Goal: Task Accomplishment & Management: Manage account settings

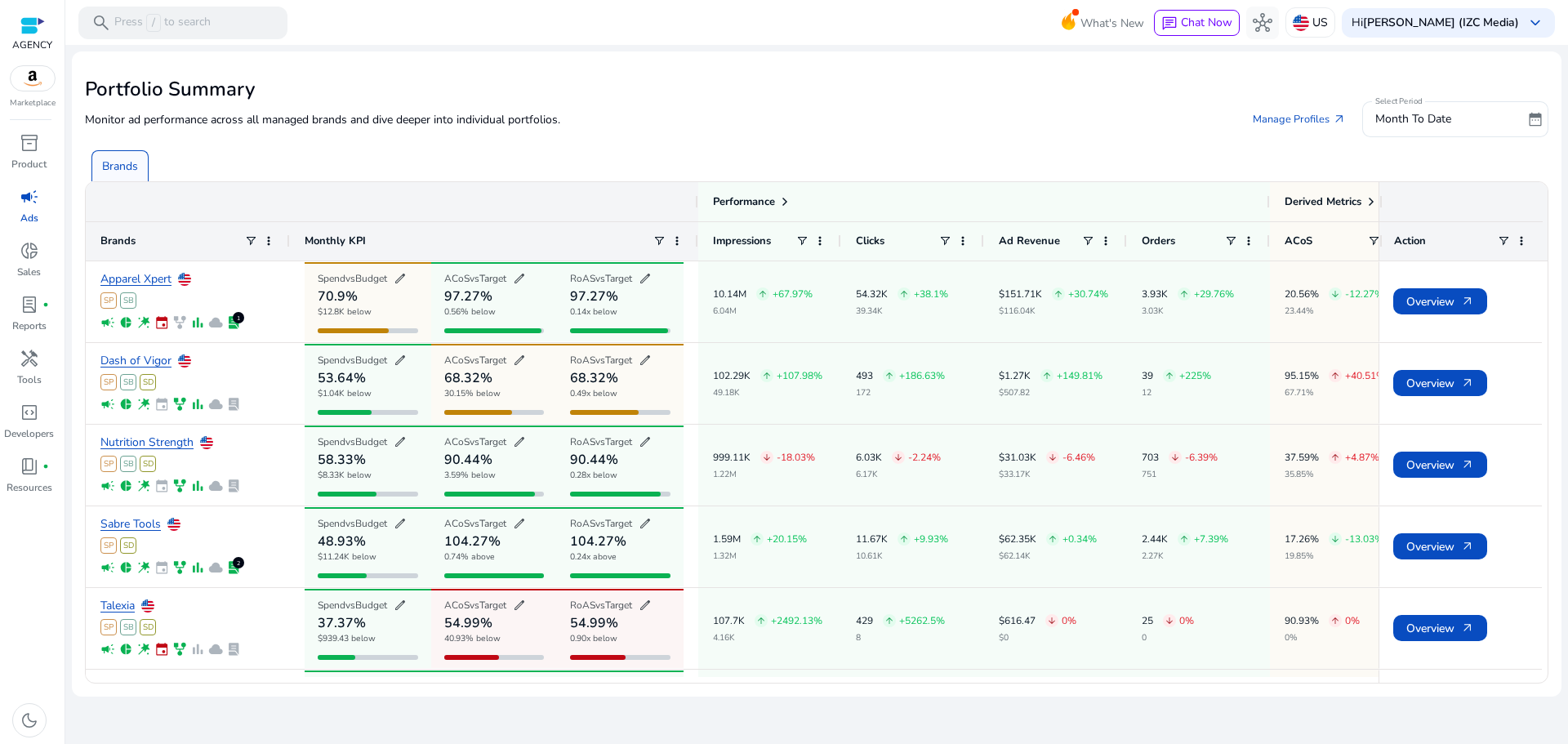
click at [25, 220] on p "Ads" at bounding box center [29, 218] width 18 height 15
click at [17, 158] on p "Product" at bounding box center [28, 164] width 35 height 15
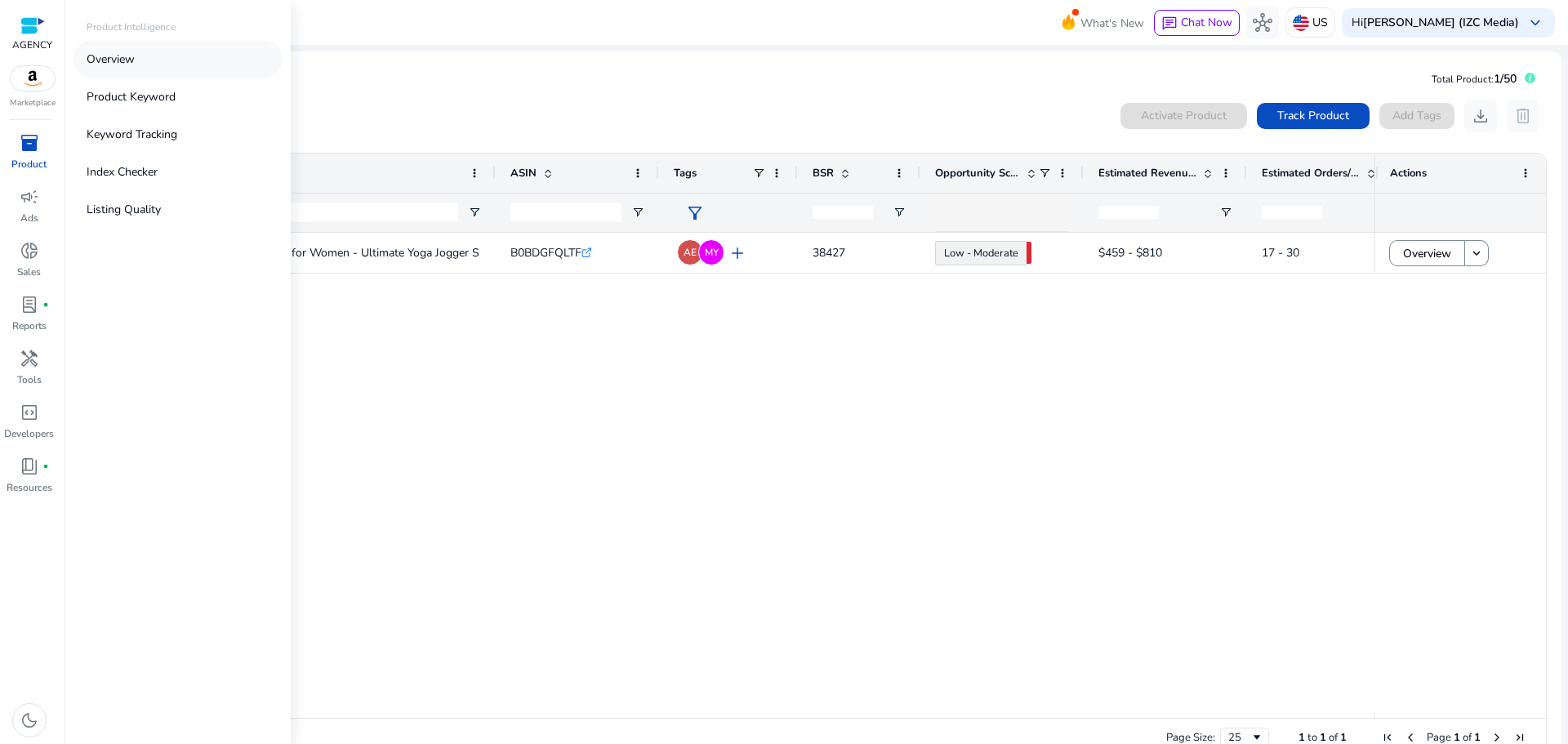
click at [129, 47] on link "Overview" at bounding box center [178, 59] width 209 height 37
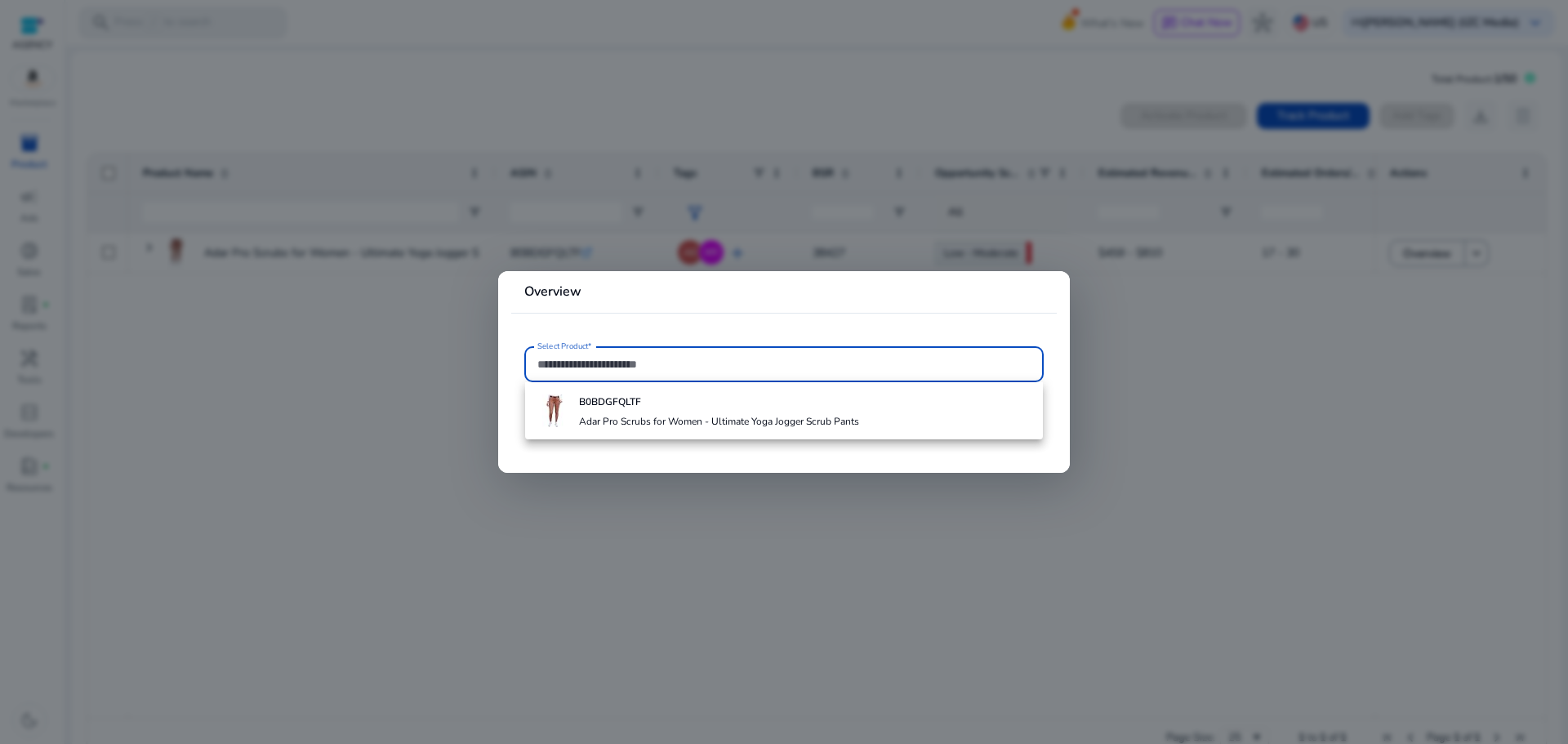
click at [386, 290] on div at bounding box center [784, 372] width 1568 height 744
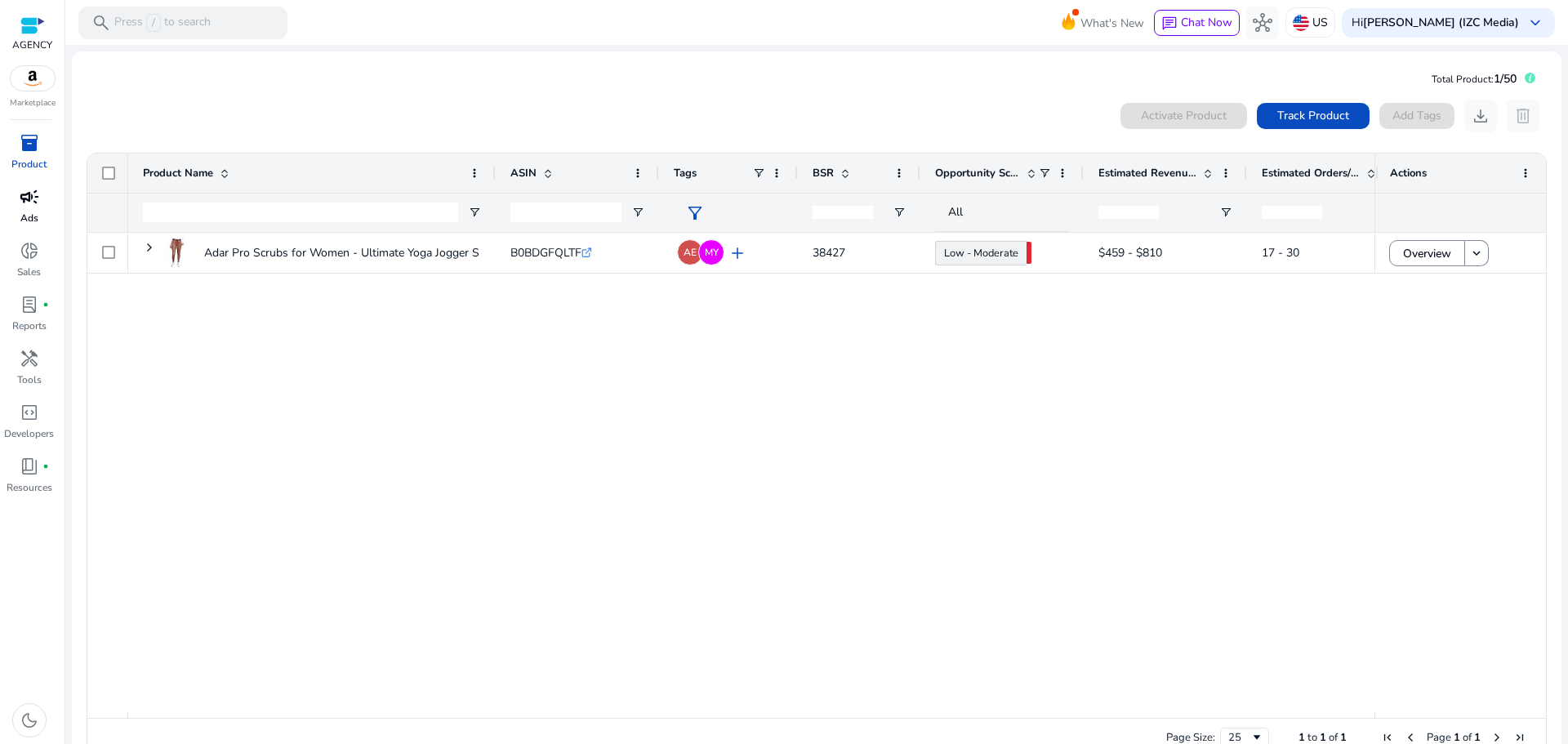
click at [25, 202] on span "campaign" at bounding box center [30, 197] width 20 height 20
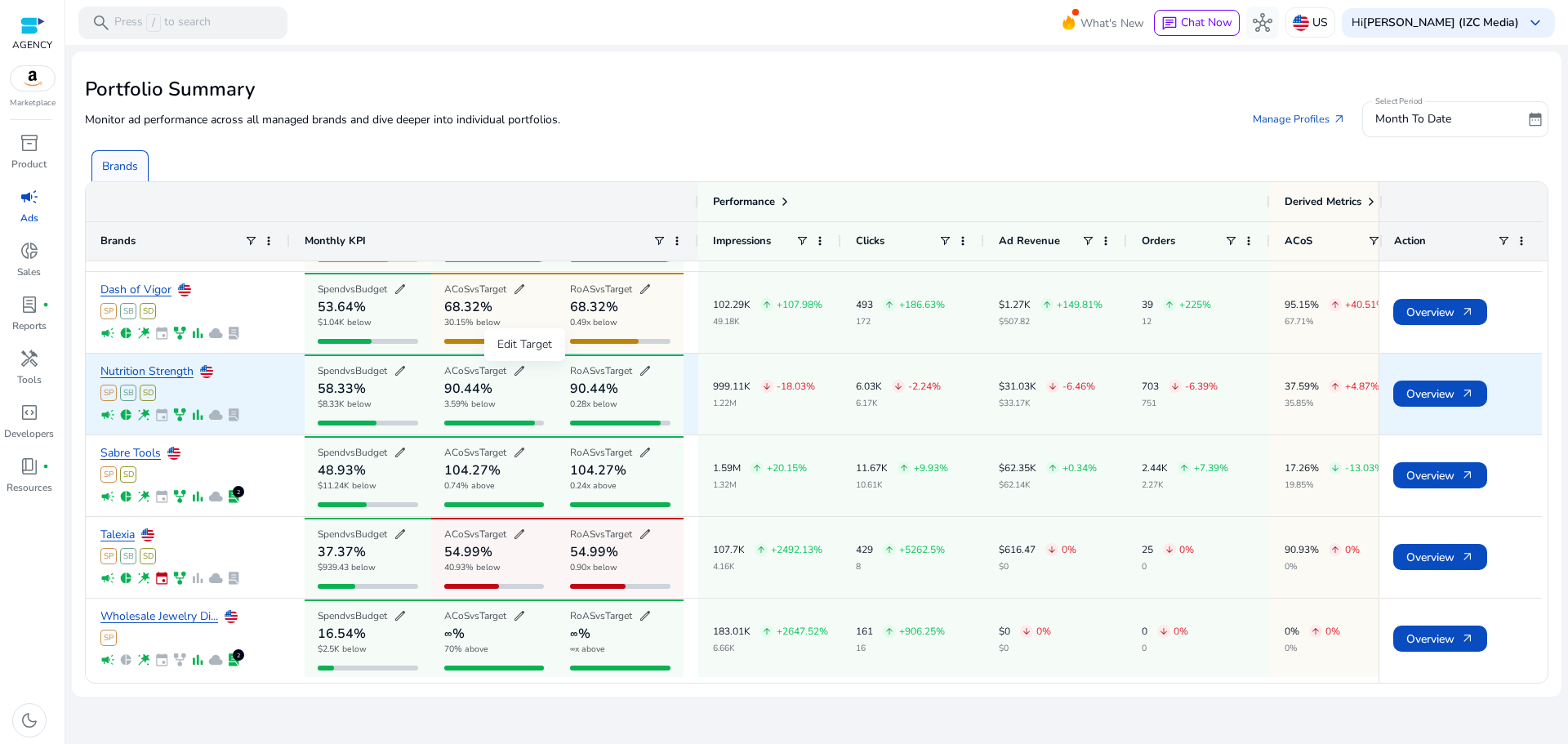
scroll to position [74, 0]
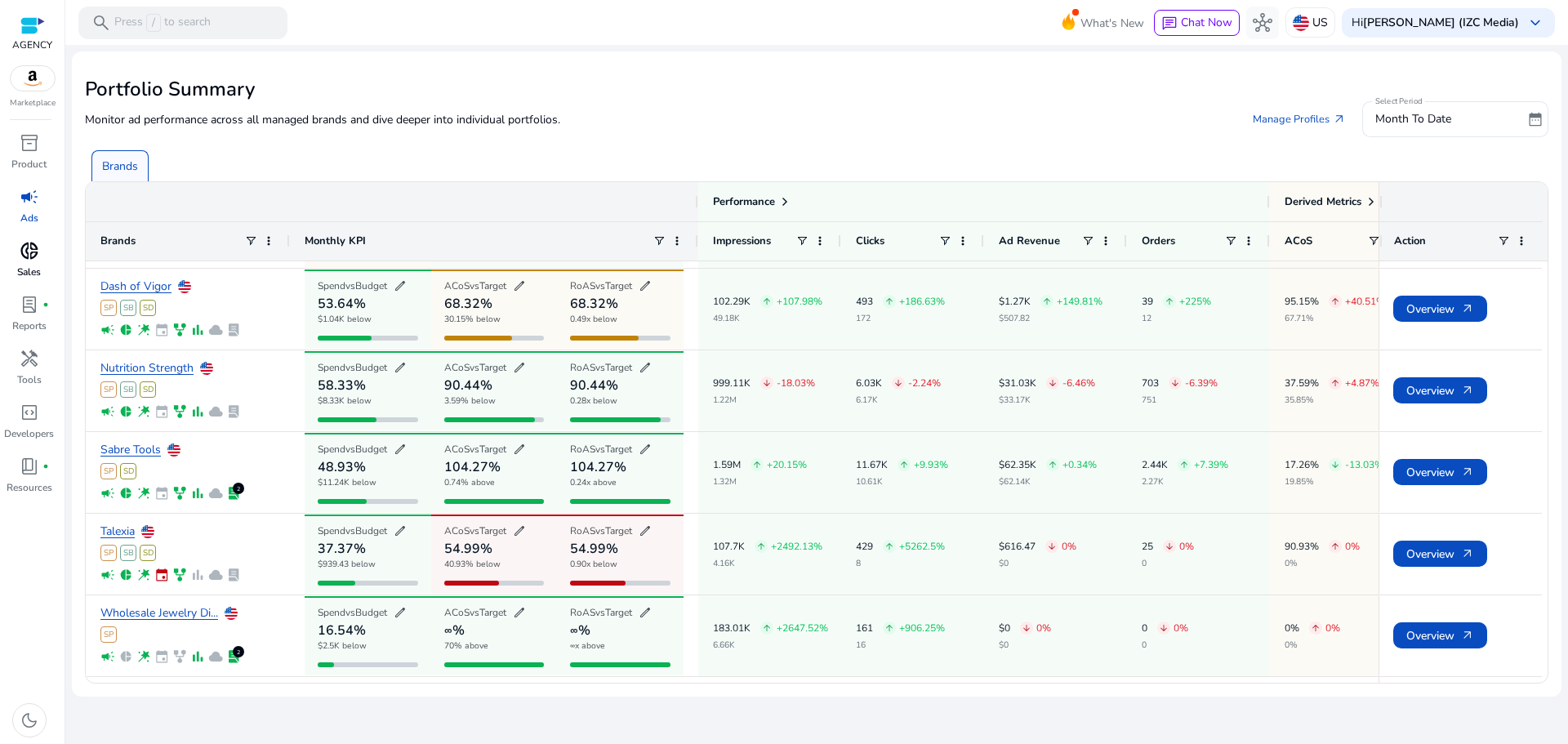
click at [33, 266] on p "Sales" at bounding box center [29, 272] width 24 height 15
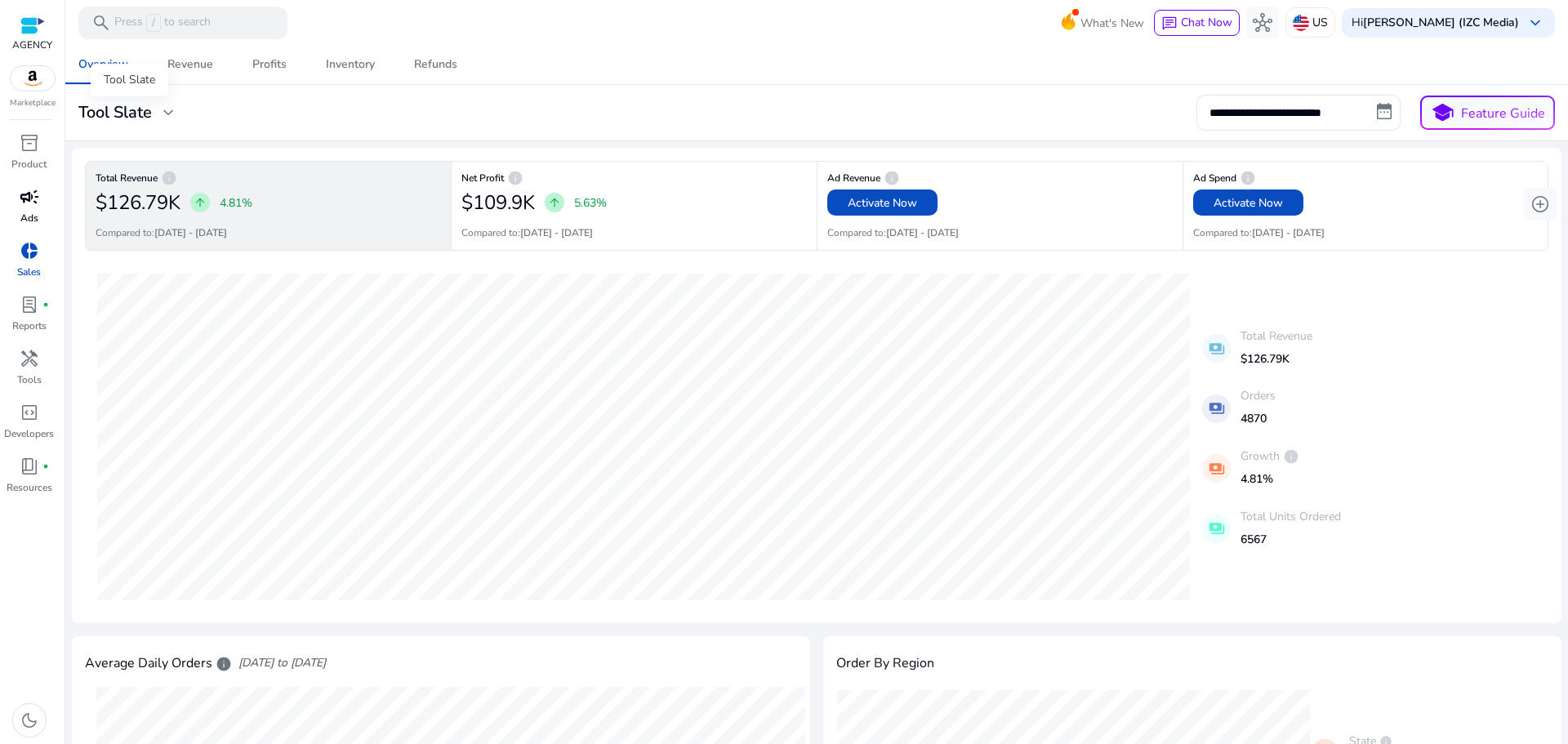
click at [134, 106] on h3 "Tool Slate" at bounding box center [116, 113] width 74 height 20
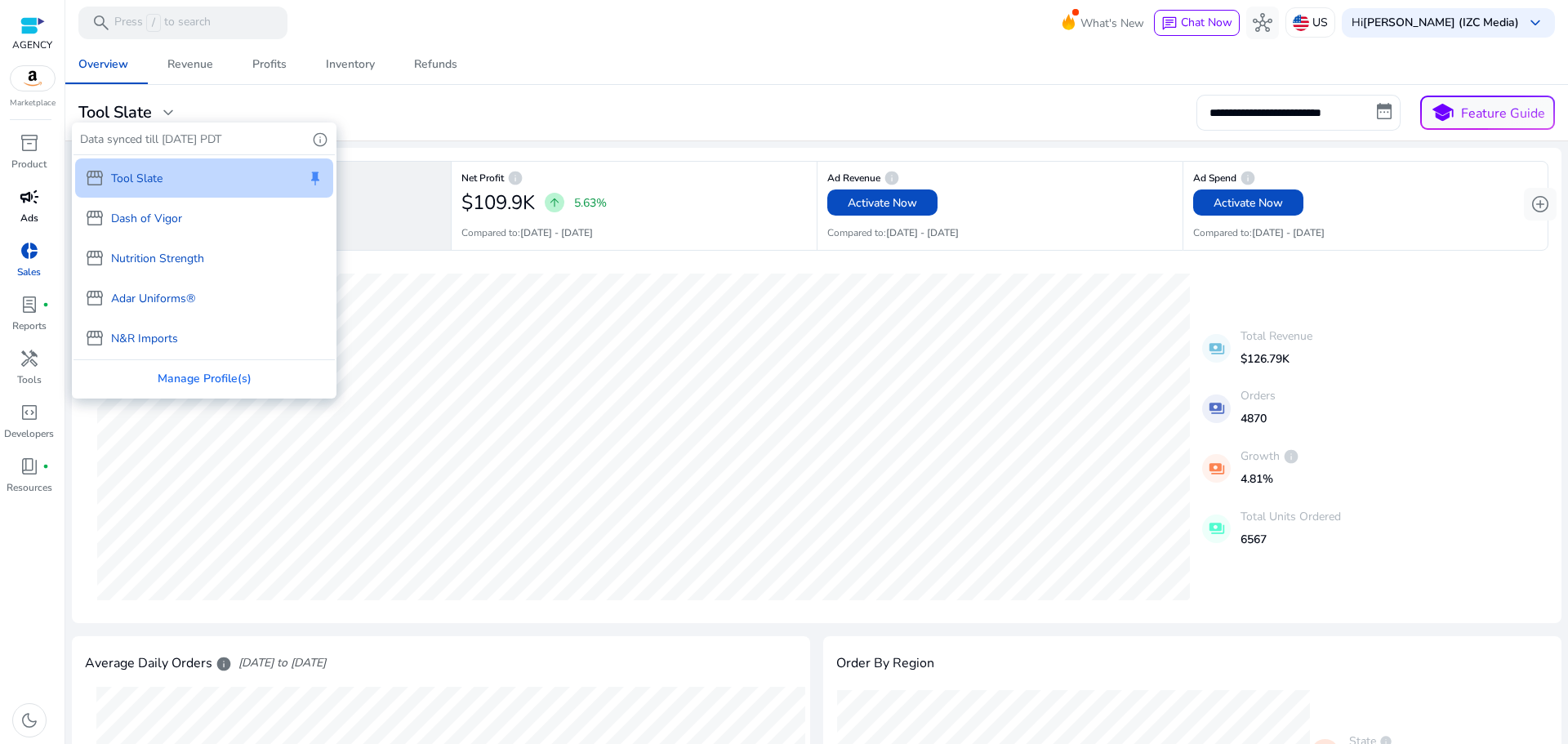
click at [169, 223] on p "Dash of Vigor" at bounding box center [146, 218] width 71 height 17
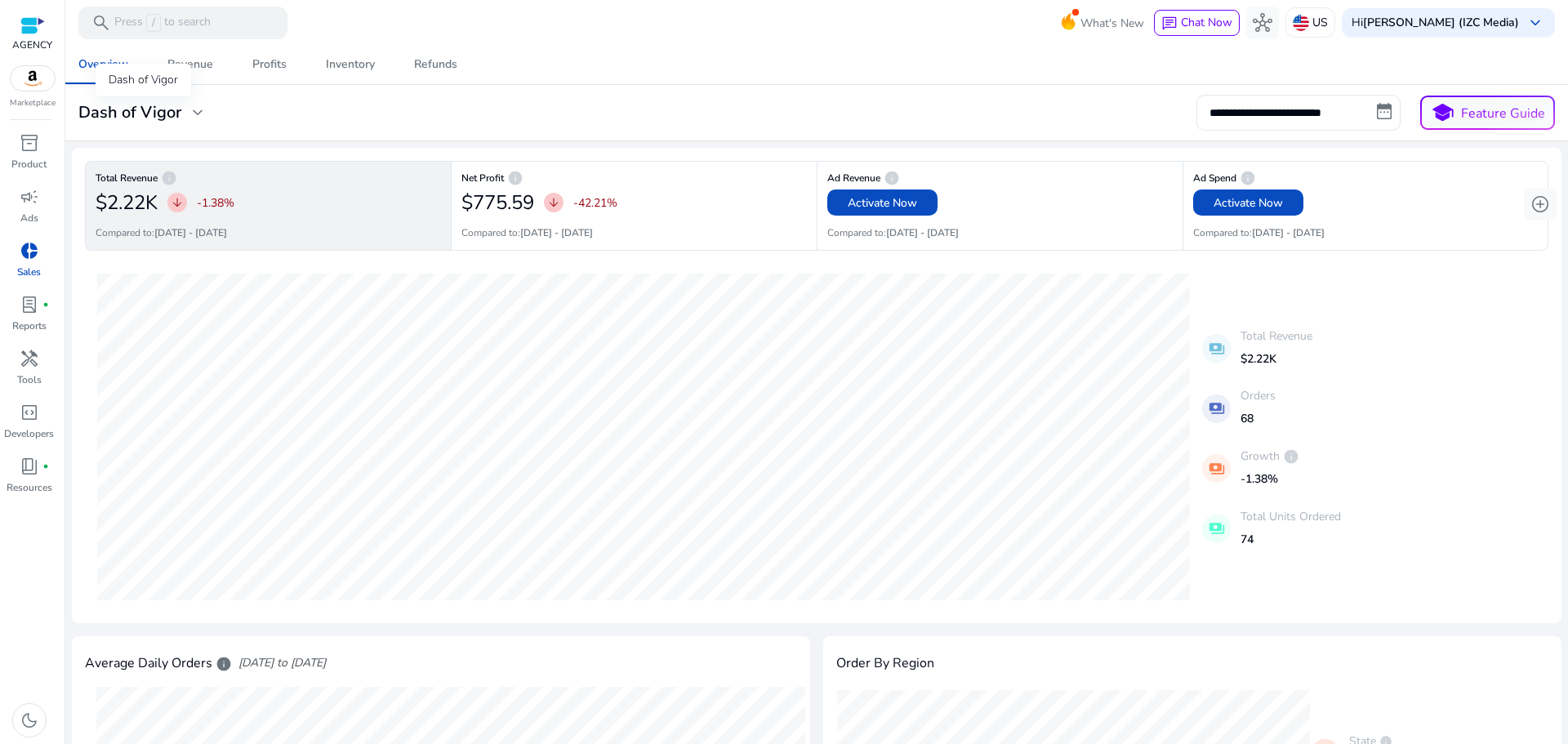
click at [171, 114] on h3 "Dash of Vigor" at bounding box center [130, 113] width 103 height 20
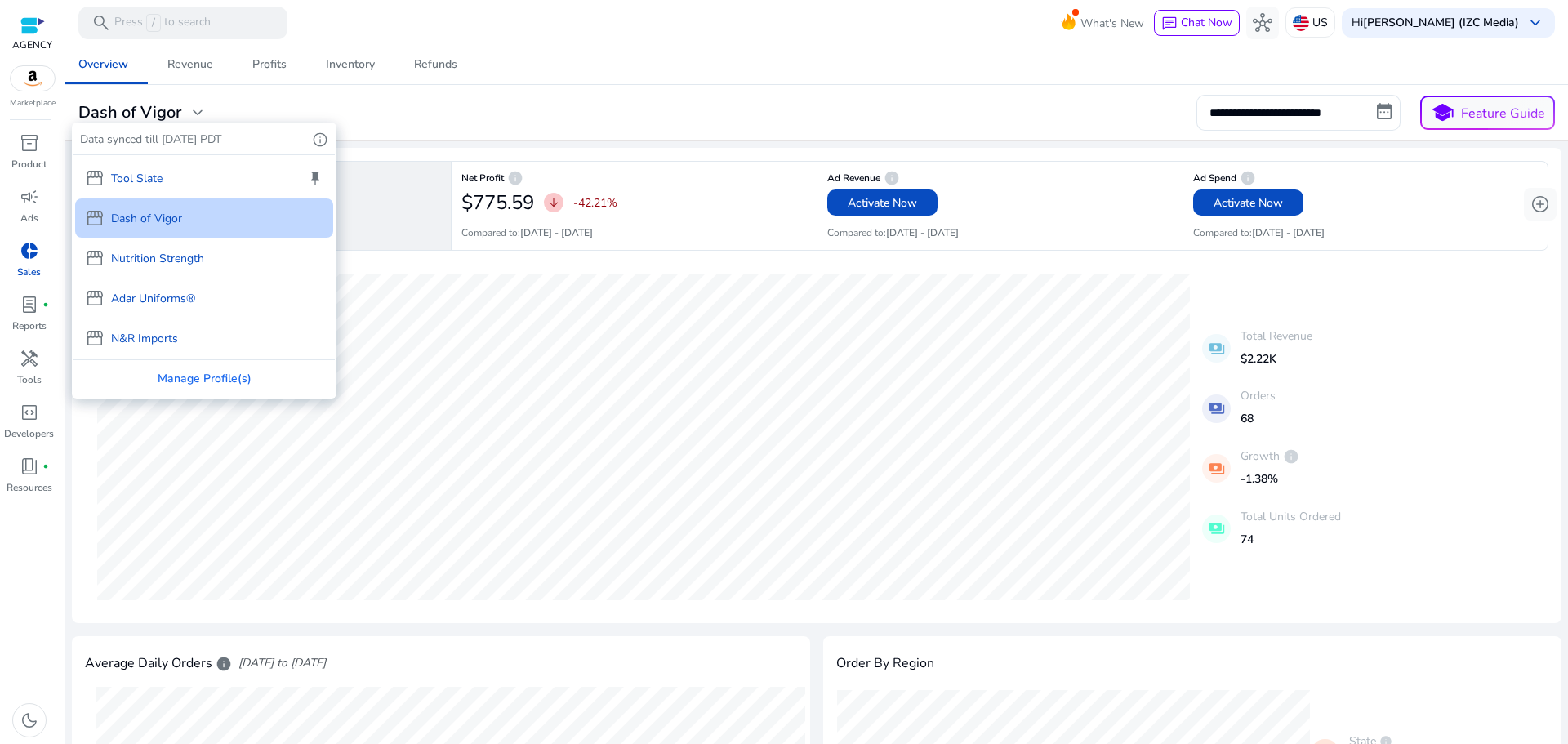
click at [188, 187] on div "storefront Tool Slate keep" at bounding box center [204, 178] width 259 height 39
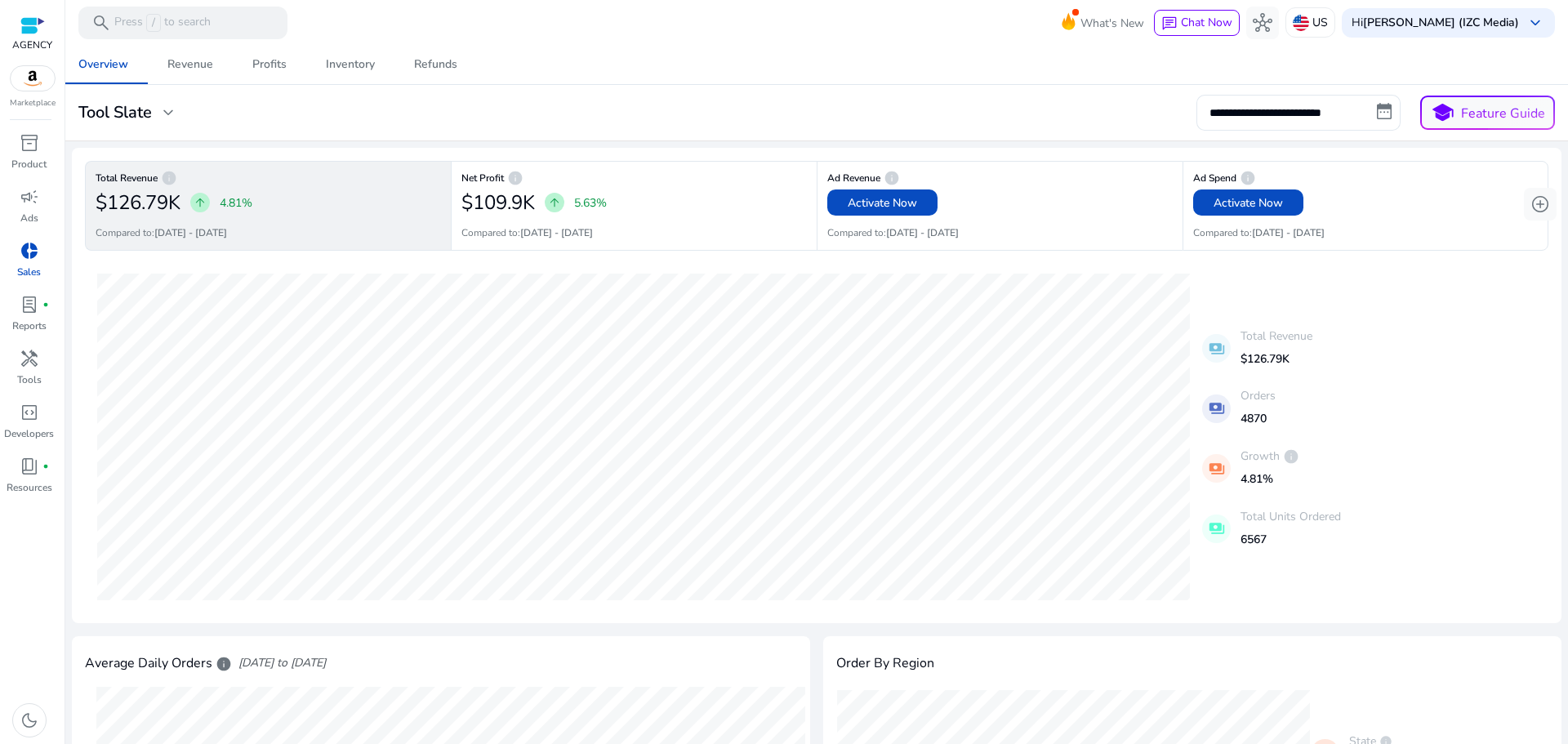
click at [648, 105] on div "**********" at bounding box center [816, 113] width 1489 height 36
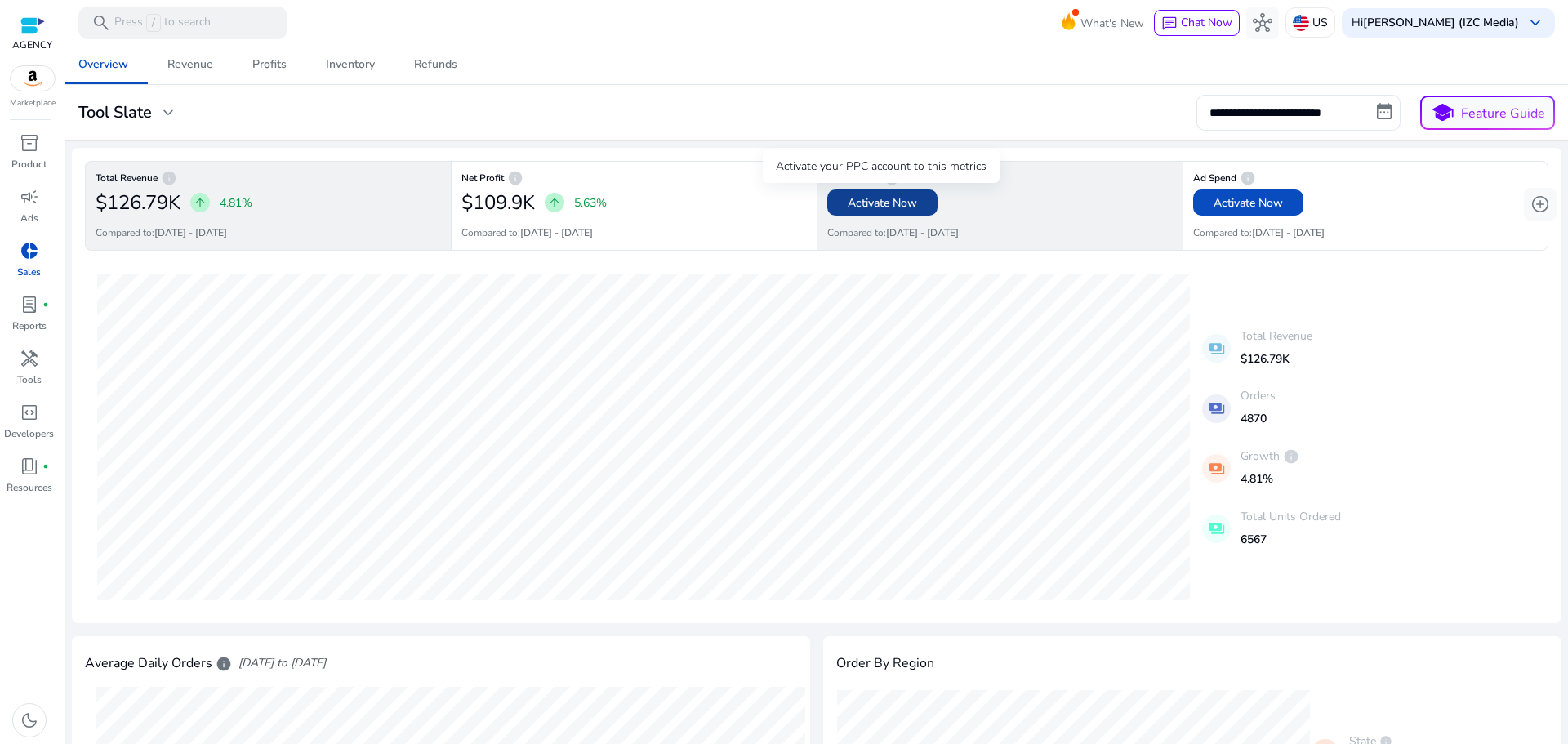
click at [903, 205] on span "Activate Now" at bounding box center [882, 203] width 70 height 17
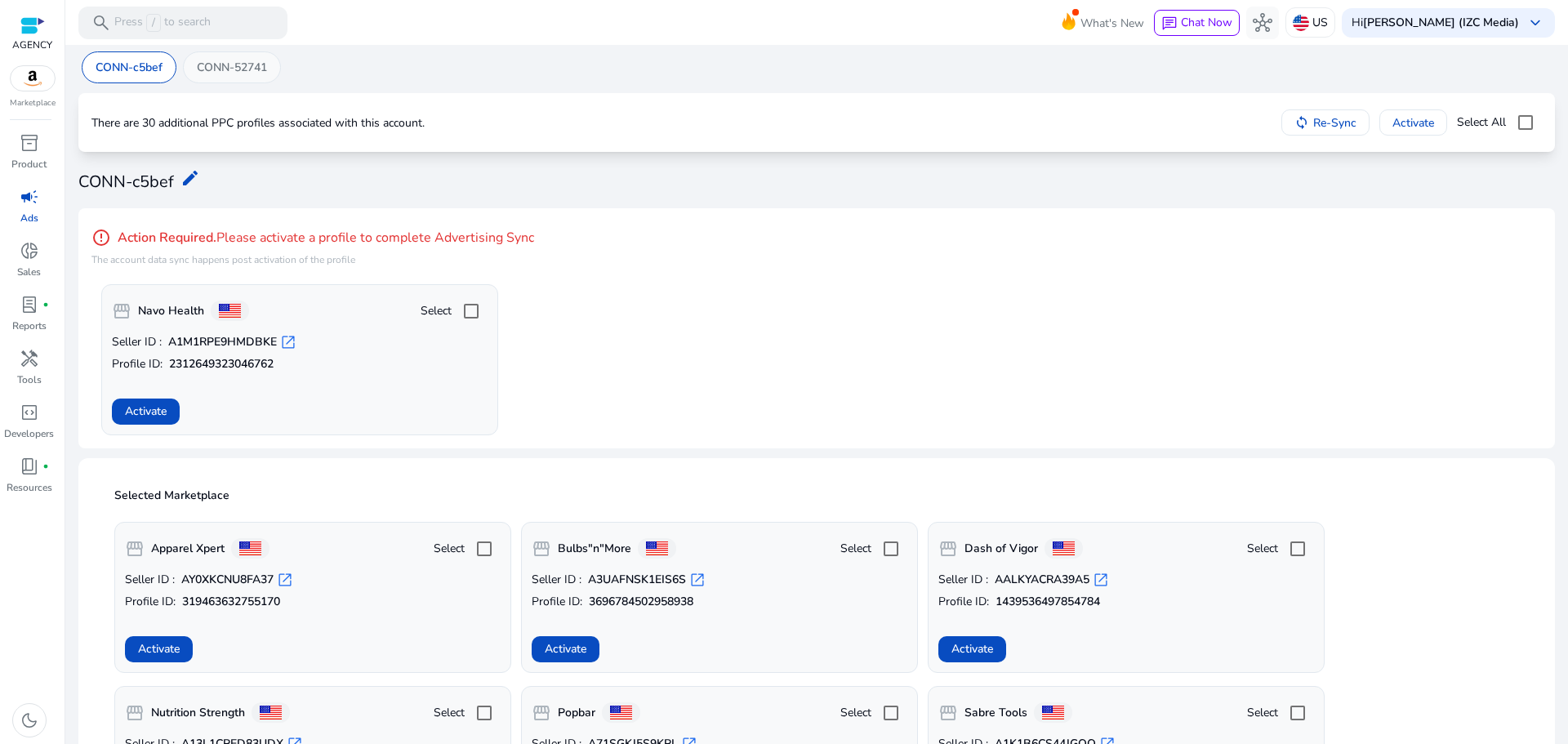
click at [206, 61] on p "CONN-52741" at bounding box center [232, 67] width 70 height 17
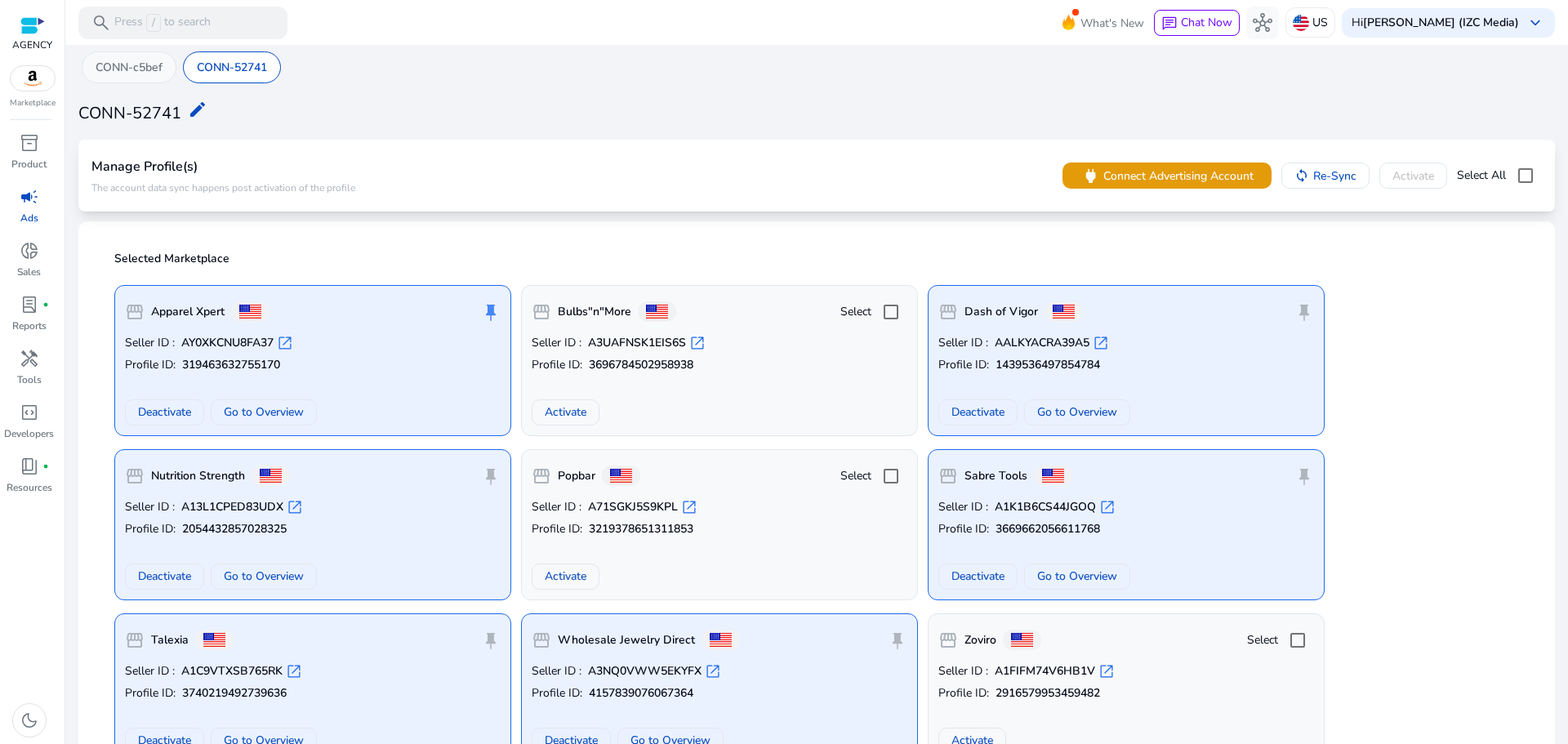
click at [147, 62] on p "CONN-c5bef" at bounding box center [129, 67] width 67 height 17
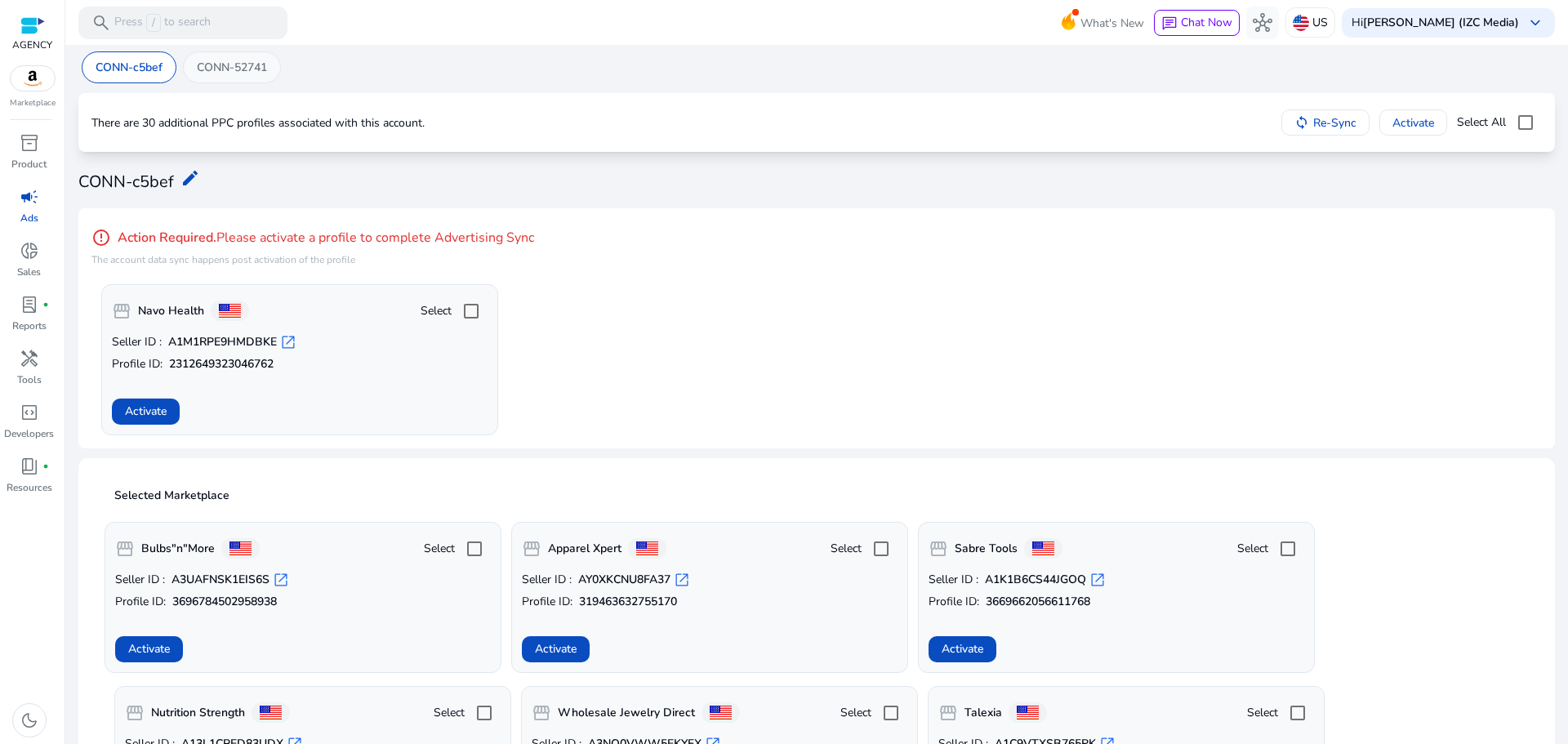
click at [238, 57] on div "CONN-52741" at bounding box center [232, 68] width 98 height 32
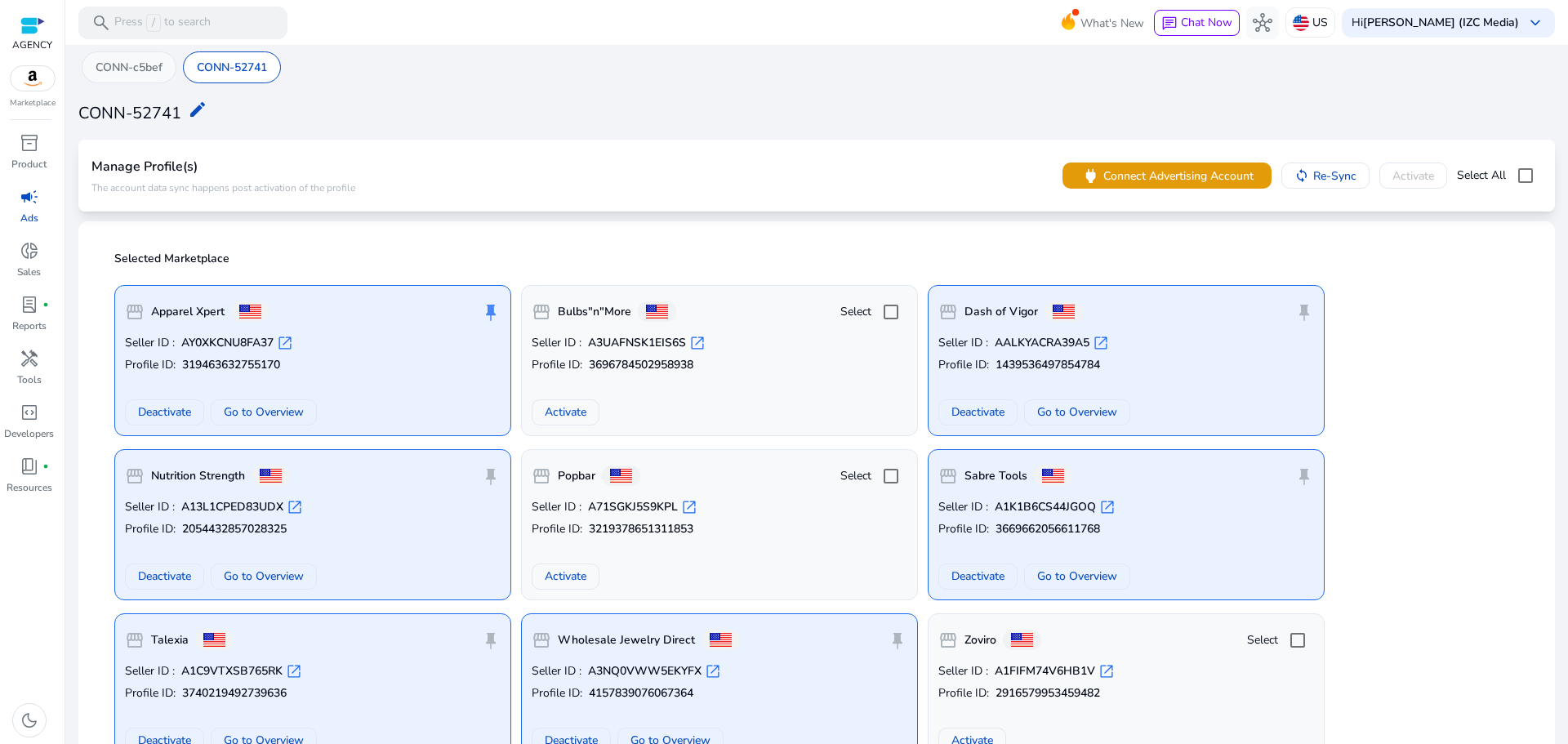
click at [147, 73] on p "CONN-c5bef" at bounding box center [129, 67] width 67 height 17
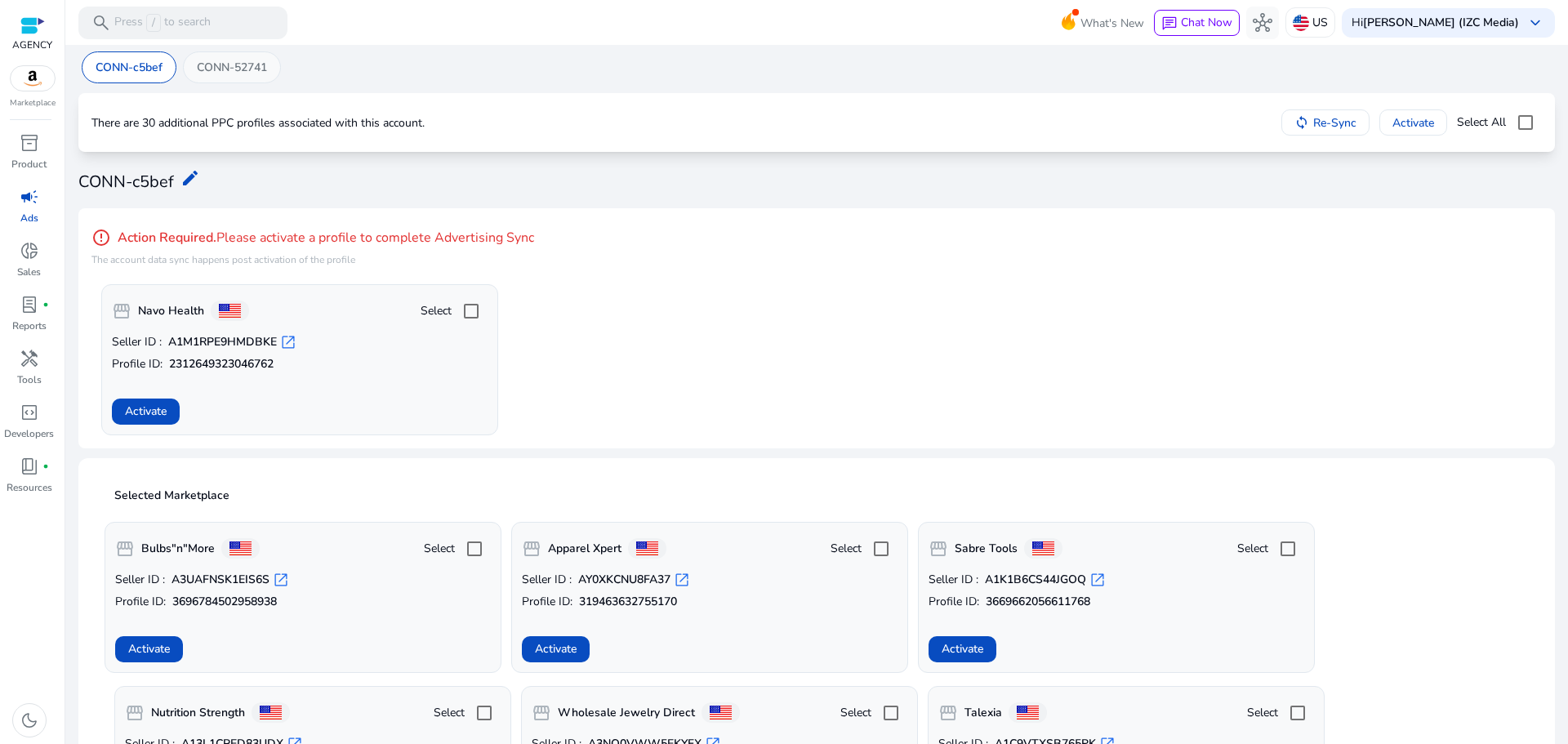
click at [259, 65] on p "CONN-52741" at bounding box center [232, 67] width 70 height 17
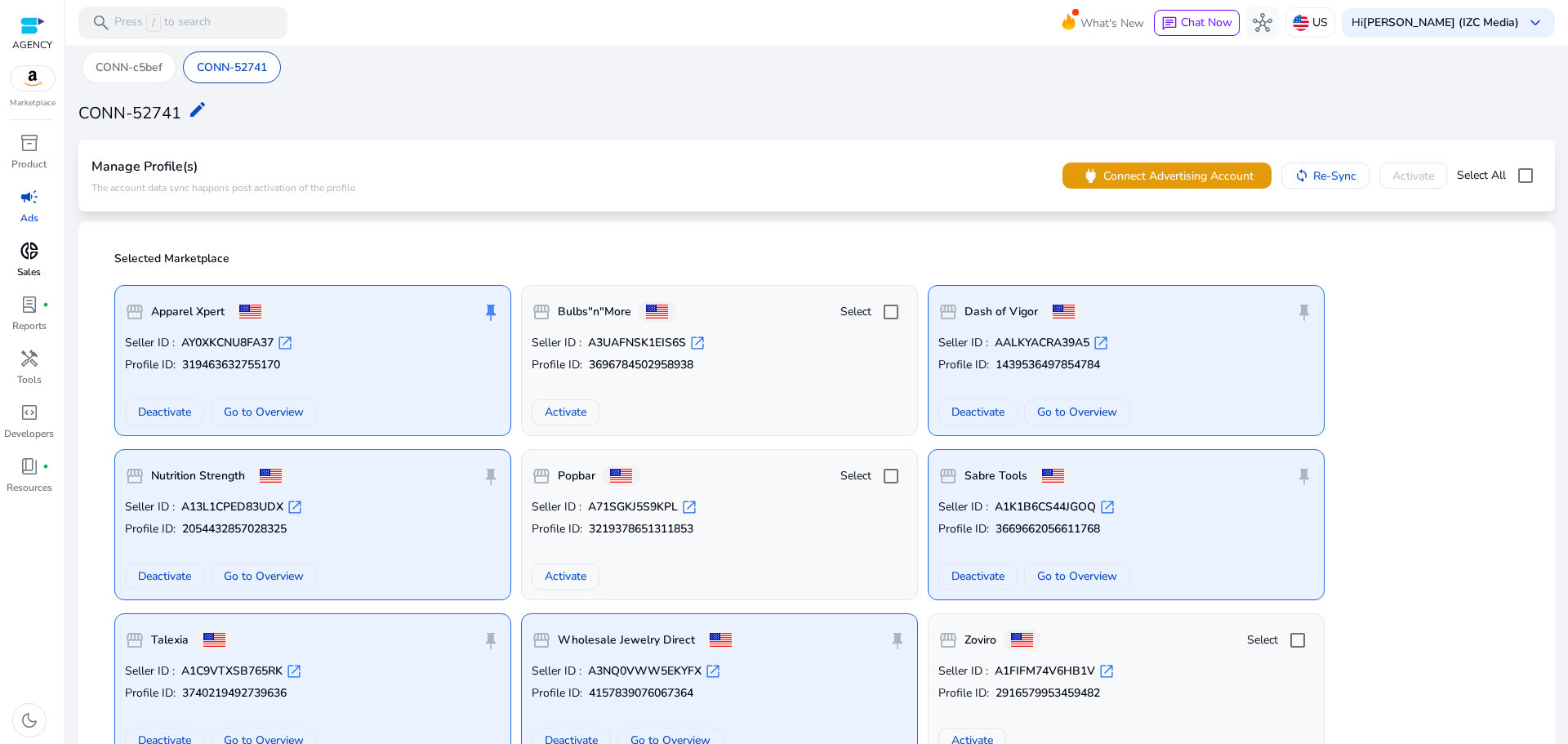
click at [25, 263] on div "donut_small" at bounding box center [30, 251] width 46 height 26
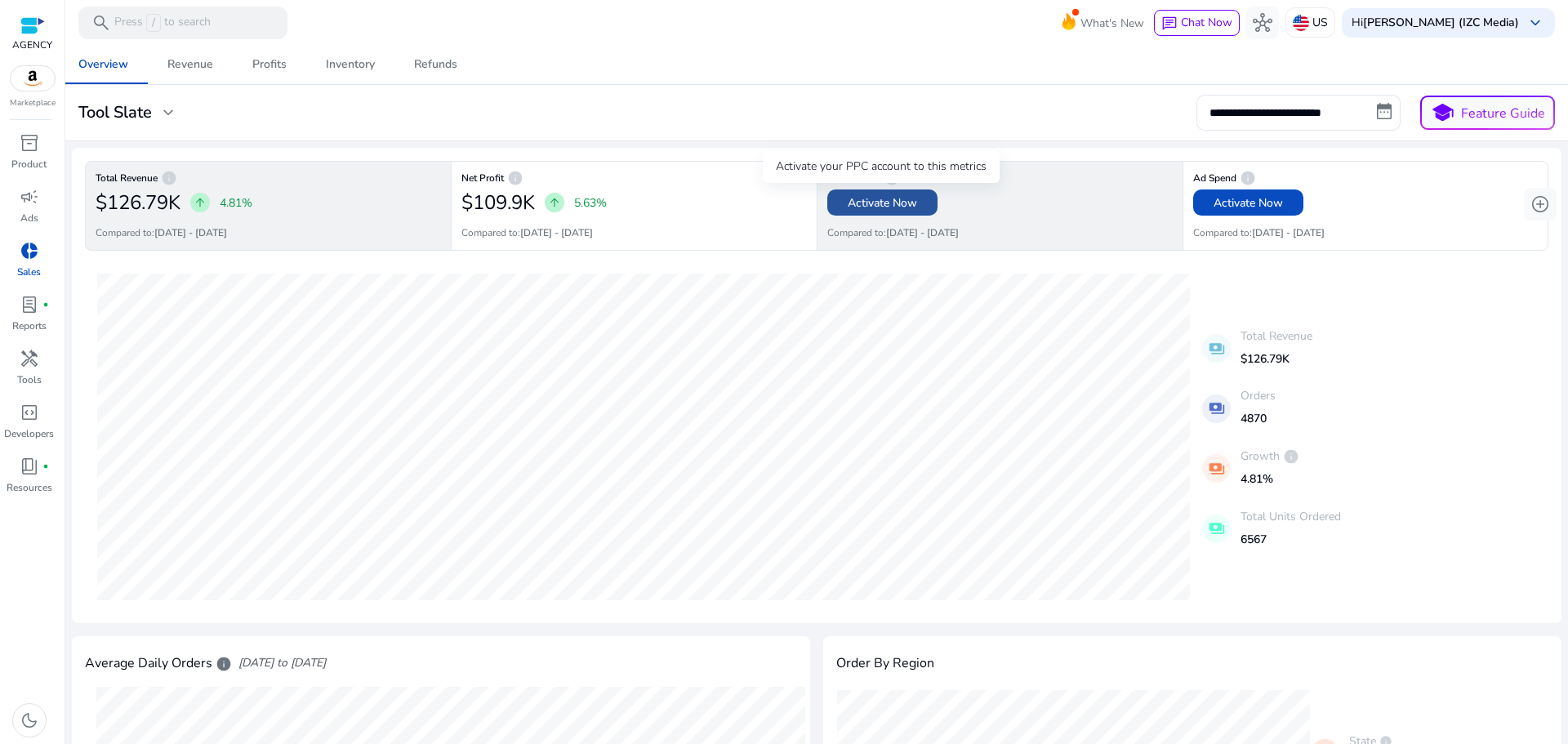
click at [864, 209] on span "Activate Now" at bounding box center [882, 203] width 70 height 17
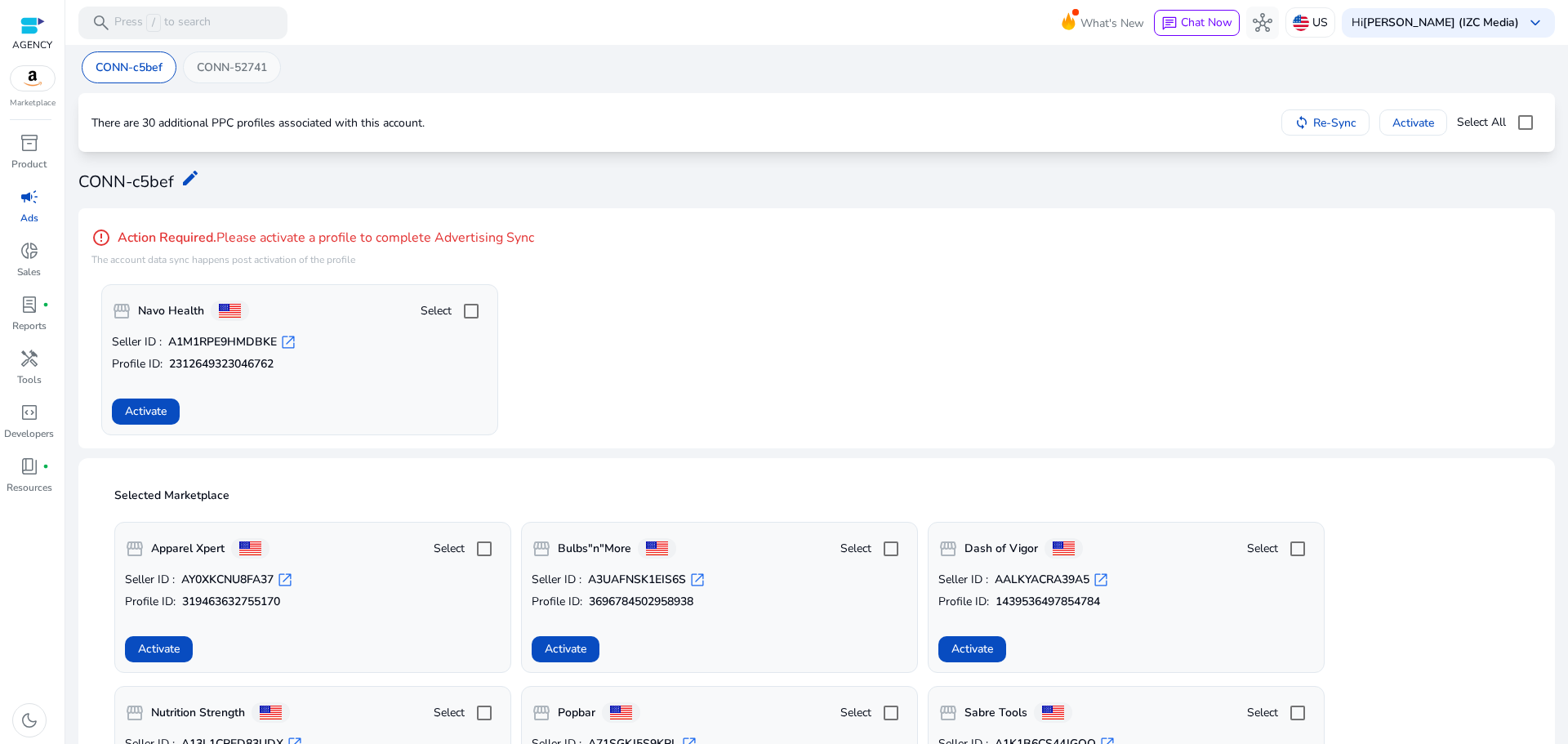
click at [224, 68] on p "CONN-52741" at bounding box center [232, 67] width 70 height 17
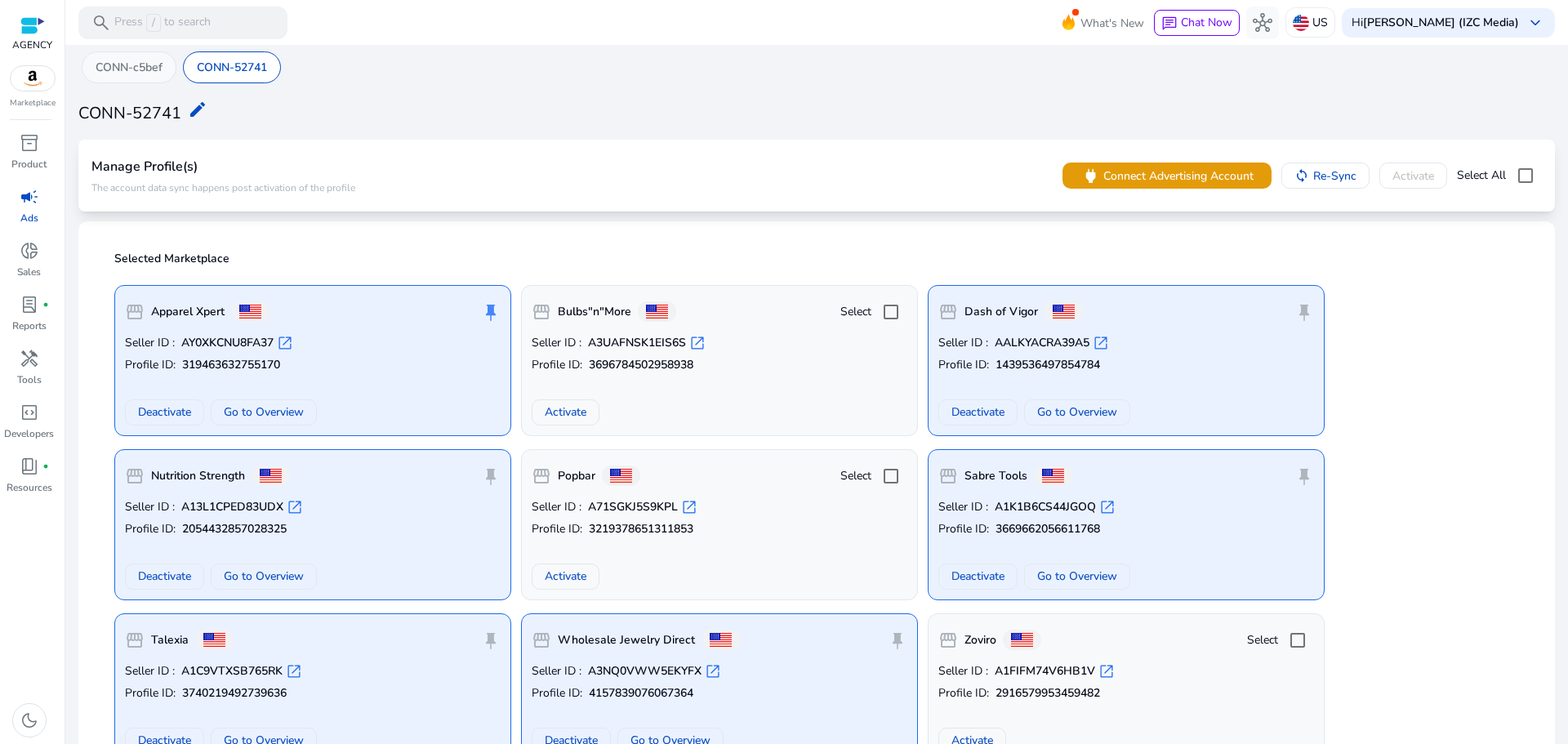
click at [135, 70] on p "CONN-c5bef" at bounding box center [129, 67] width 67 height 17
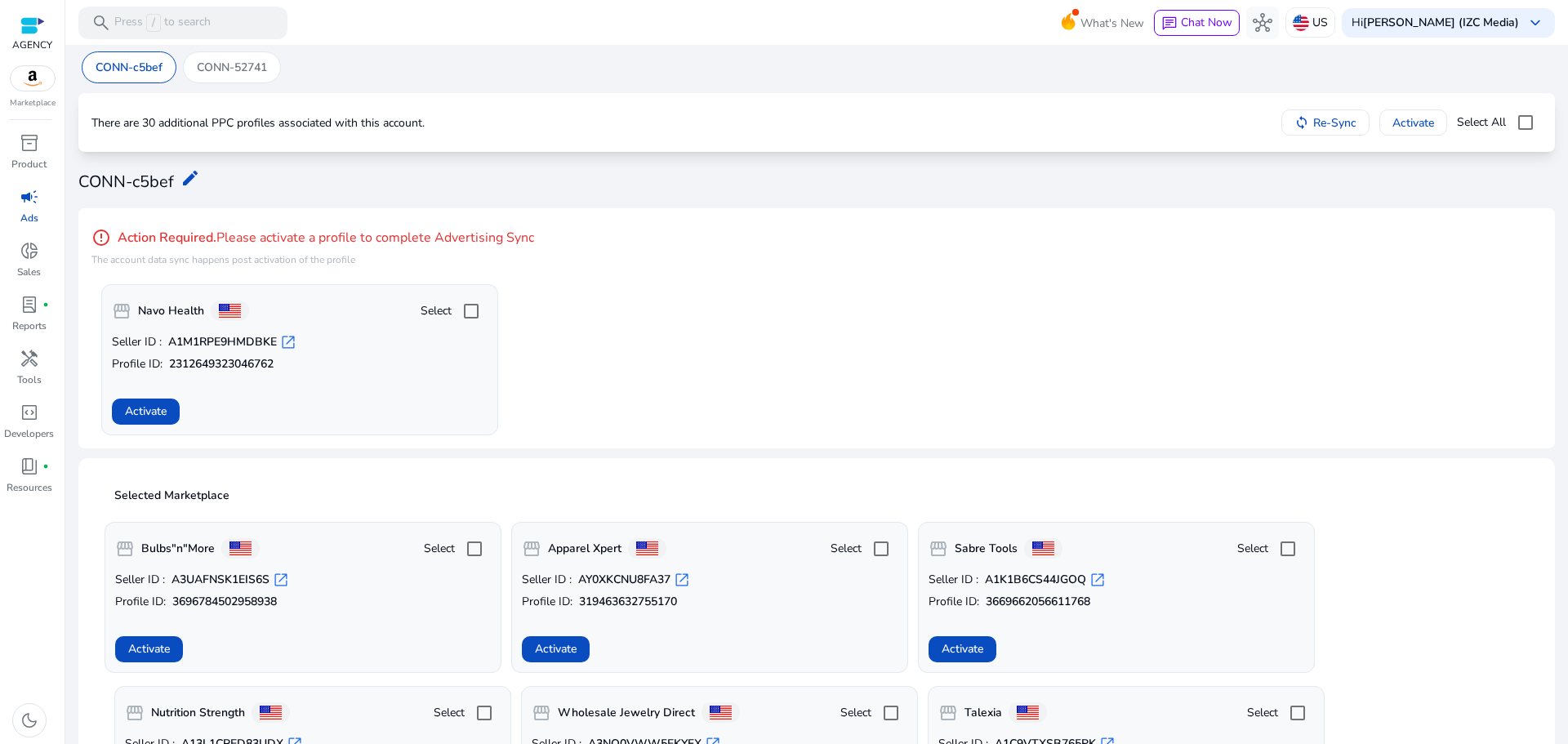
click at [550, 242] on div "error_outline Action Required. Please activate a profile to complete Advertisin…" at bounding box center [816, 247] width 1450 height 50
click at [37, 147] on span "inventory_2" at bounding box center [30, 143] width 20 height 20
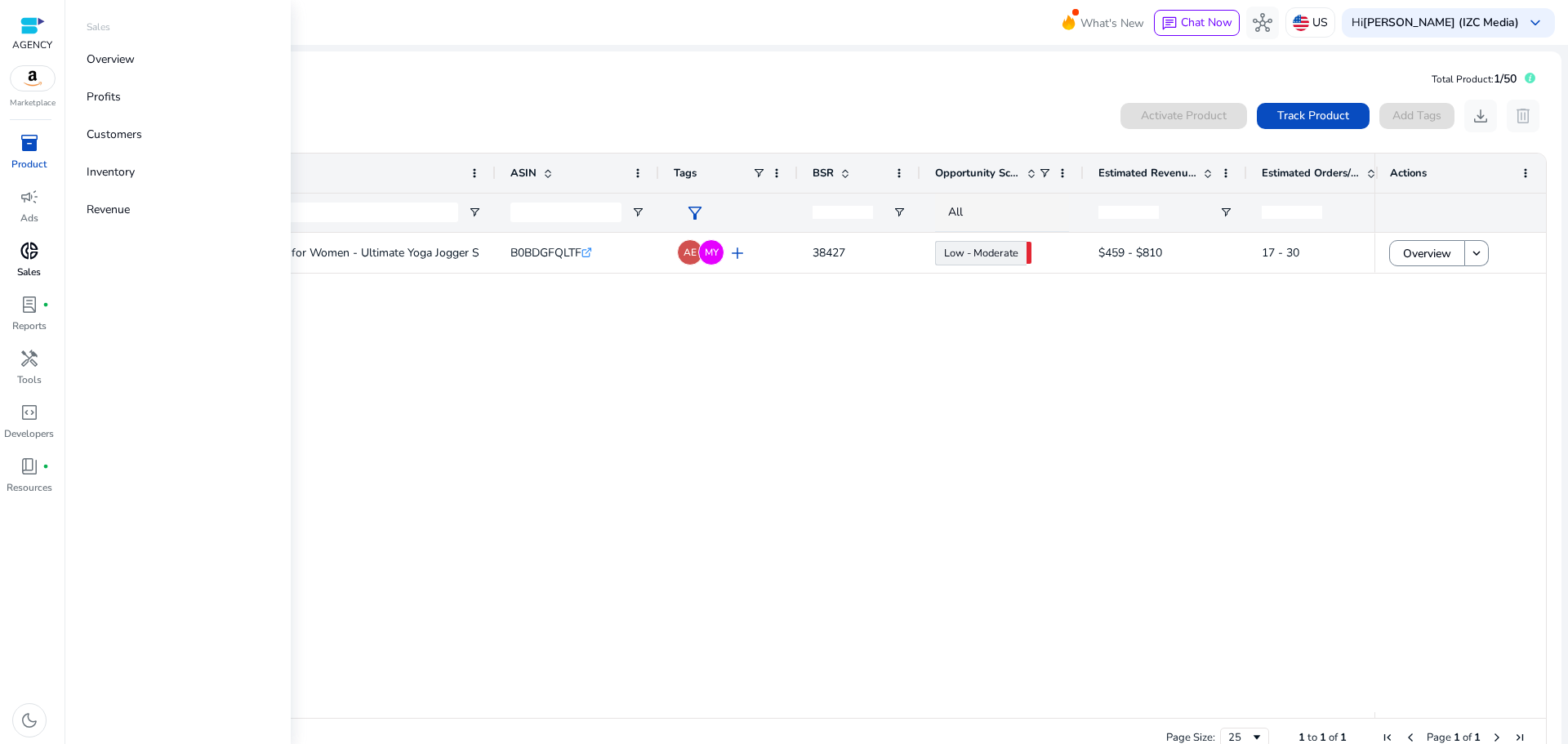
click at [40, 267] on p "Sales" at bounding box center [29, 272] width 24 height 15
